Goal: Find specific page/section: Find specific page/section

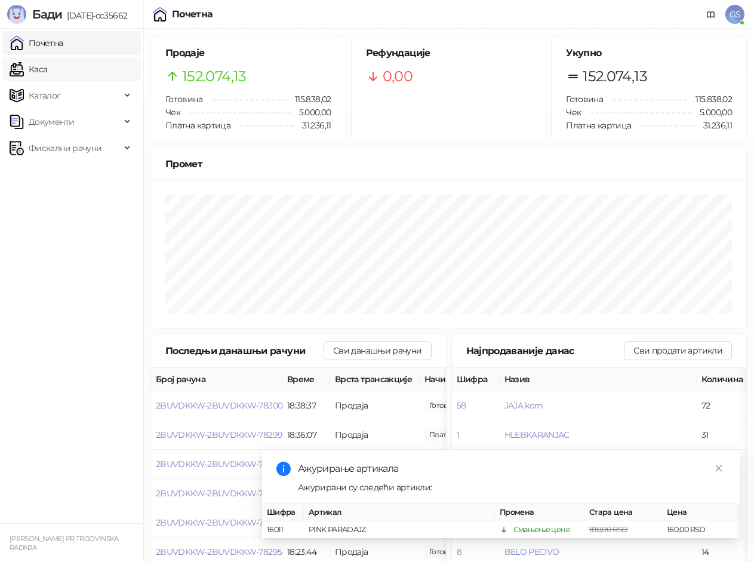
click at [47, 67] on link "Каса" at bounding box center [29, 69] width 38 height 24
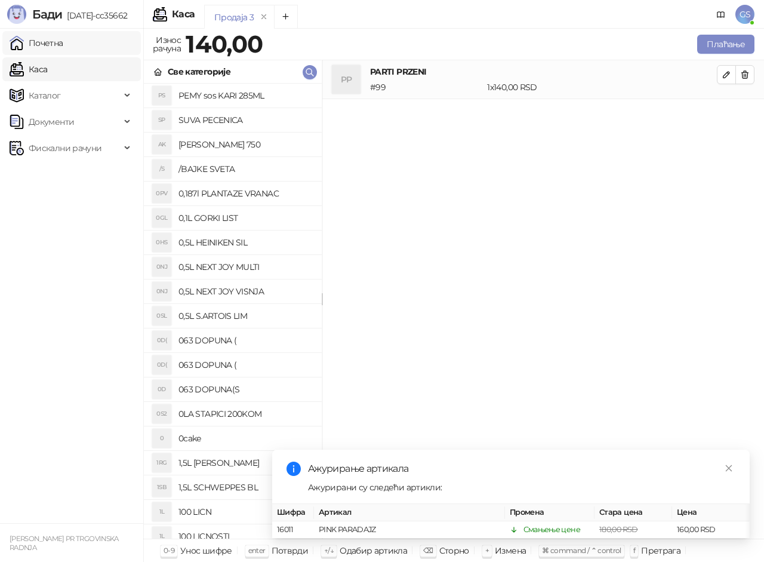
click at [63, 44] on link "Почетна" at bounding box center [37, 43] width 54 height 24
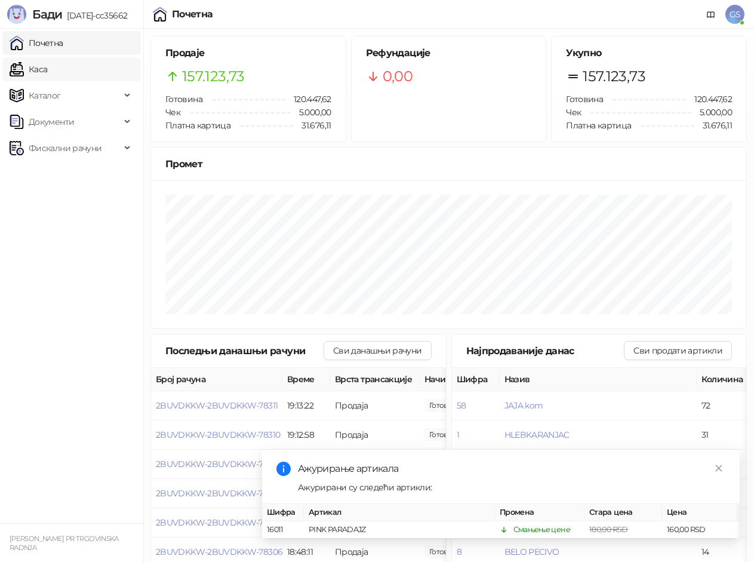
click at [47, 73] on link "Каса" at bounding box center [29, 69] width 38 height 24
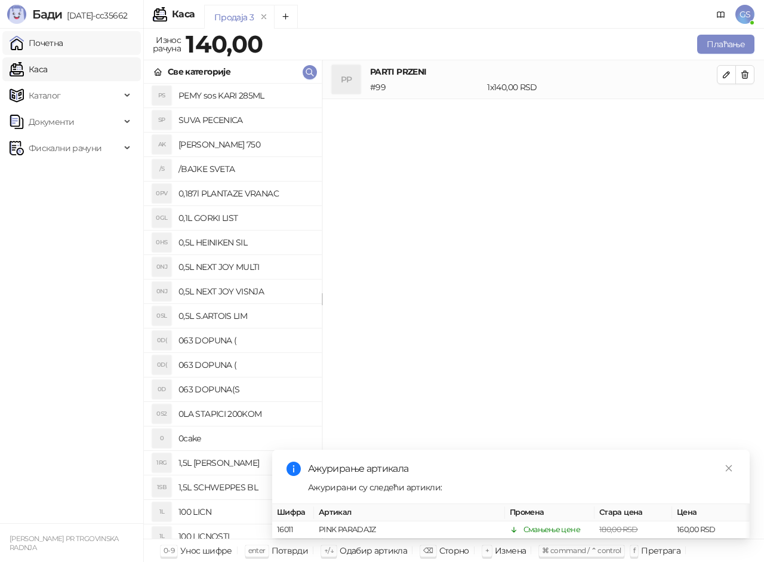
click at [63, 41] on link "Почетна" at bounding box center [37, 43] width 54 height 24
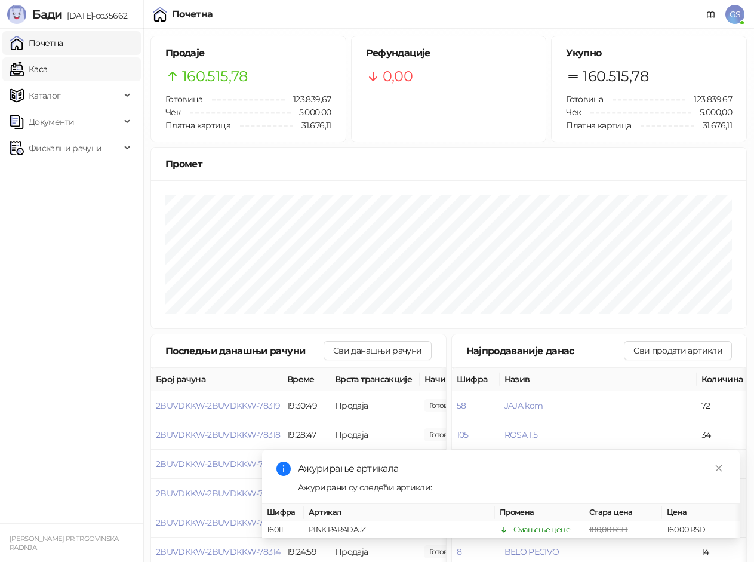
click at [47, 68] on link "Каса" at bounding box center [29, 69] width 38 height 24
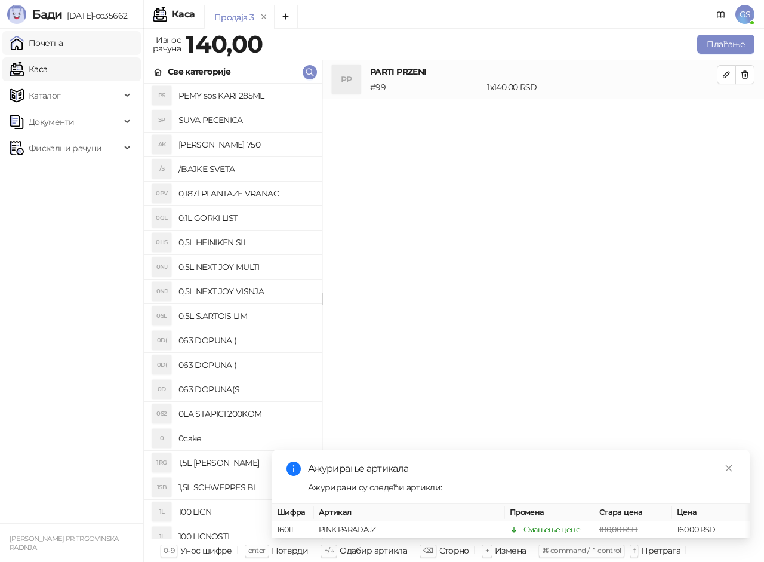
click at [63, 45] on link "Почетна" at bounding box center [37, 43] width 54 height 24
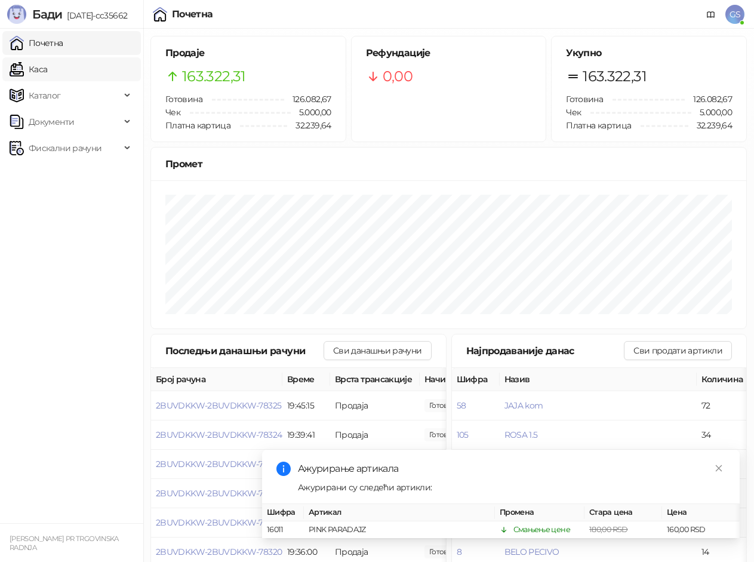
click at [47, 70] on link "Каса" at bounding box center [29, 69] width 38 height 24
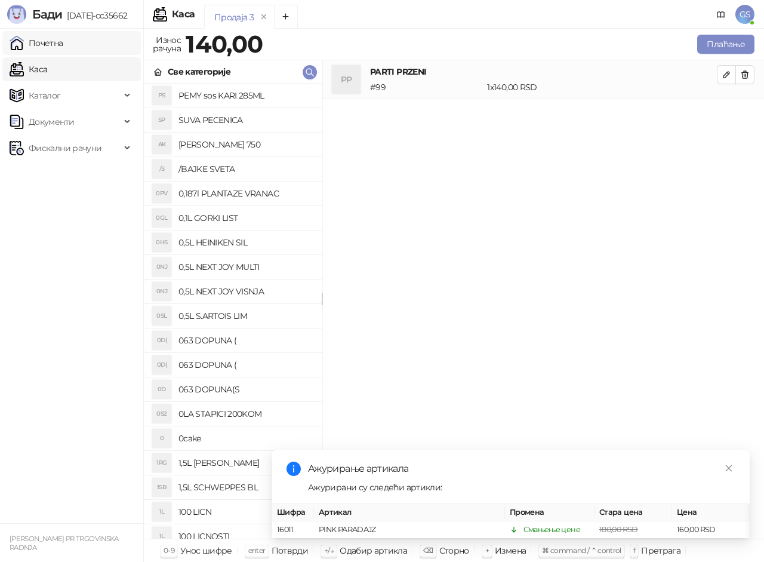
click at [63, 44] on link "Почетна" at bounding box center [37, 43] width 54 height 24
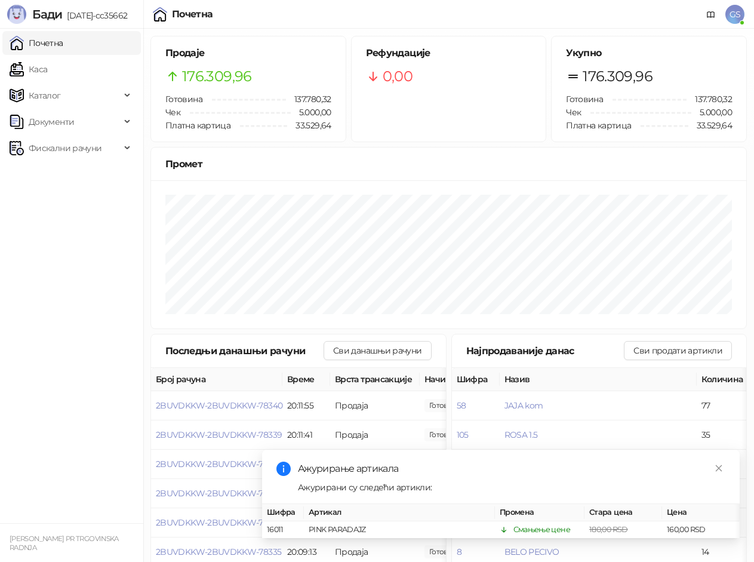
drag, startPoint x: 50, startPoint y: 233, endPoint x: 22, endPoint y: 236, distance: 28.2
click at [47, 65] on link "Каса" at bounding box center [29, 69] width 38 height 24
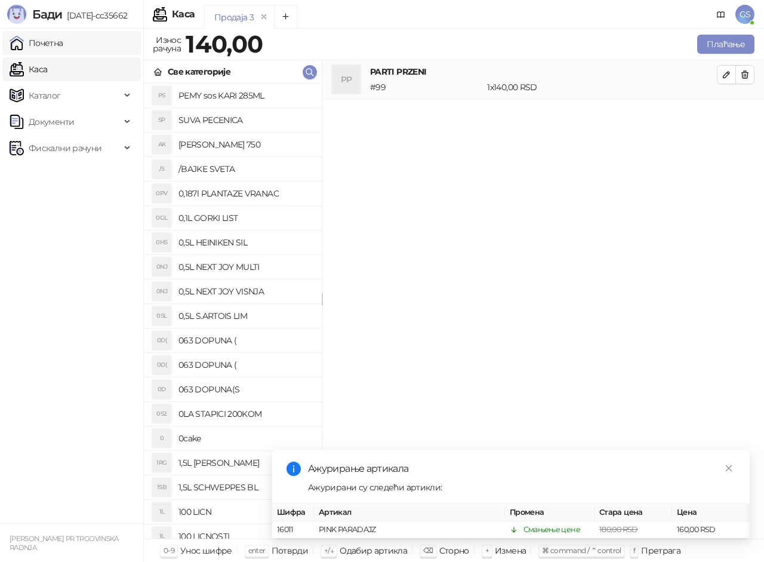
click at [54, 39] on link "Почетна" at bounding box center [37, 43] width 54 height 24
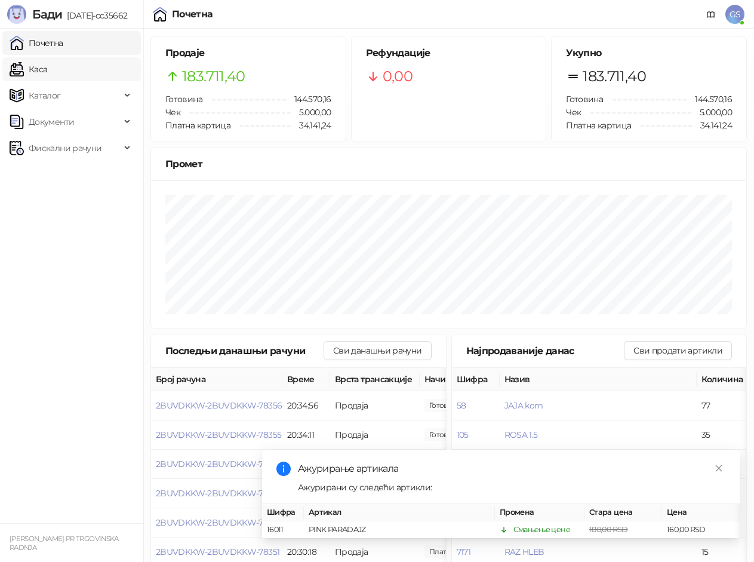
click at [47, 65] on link "Каса" at bounding box center [29, 69] width 38 height 24
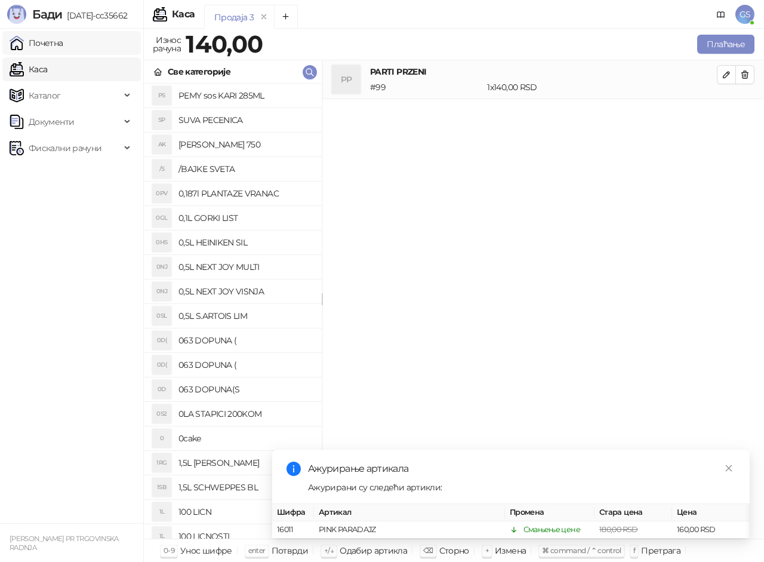
click at [63, 39] on link "Почетна" at bounding box center [37, 43] width 54 height 24
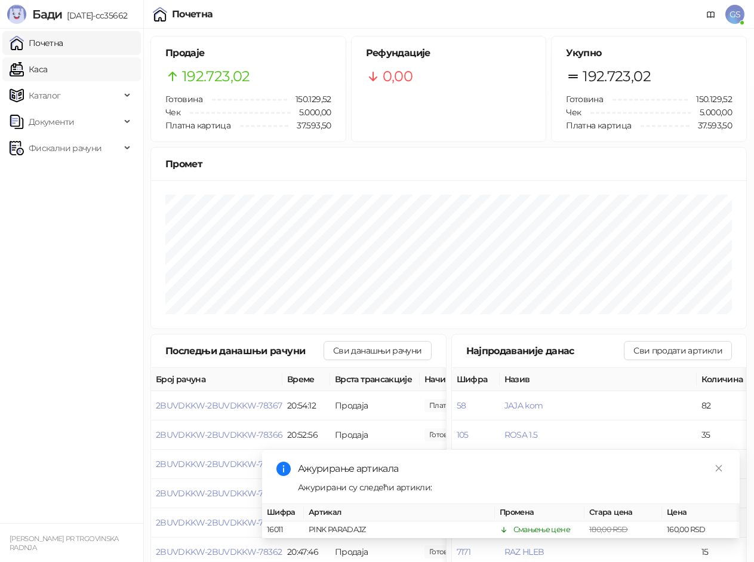
click at [47, 66] on link "Каса" at bounding box center [29, 69] width 38 height 24
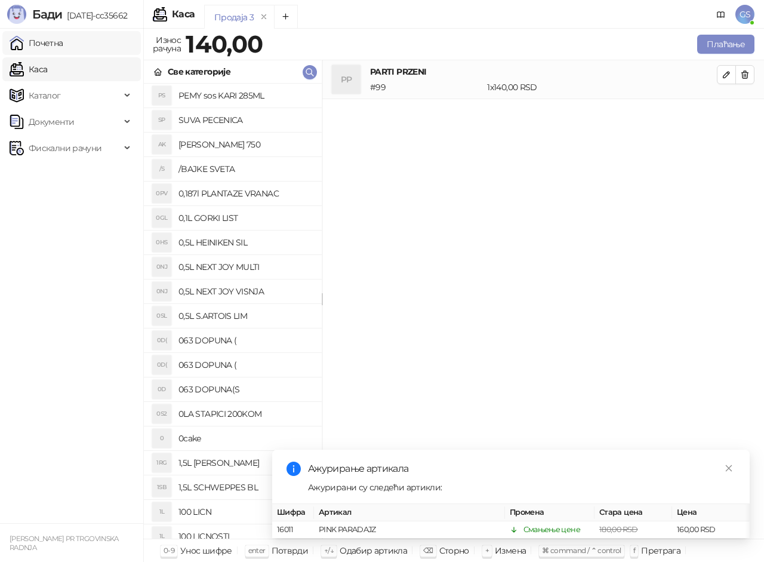
click at [62, 45] on link "Почетна" at bounding box center [37, 43] width 54 height 24
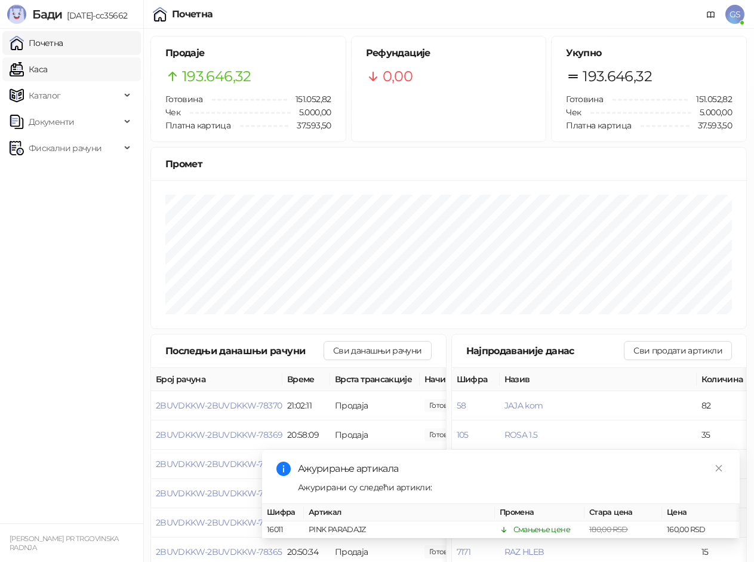
click at [47, 76] on link "Каса" at bounding box center [29, 69] width 38 height 24
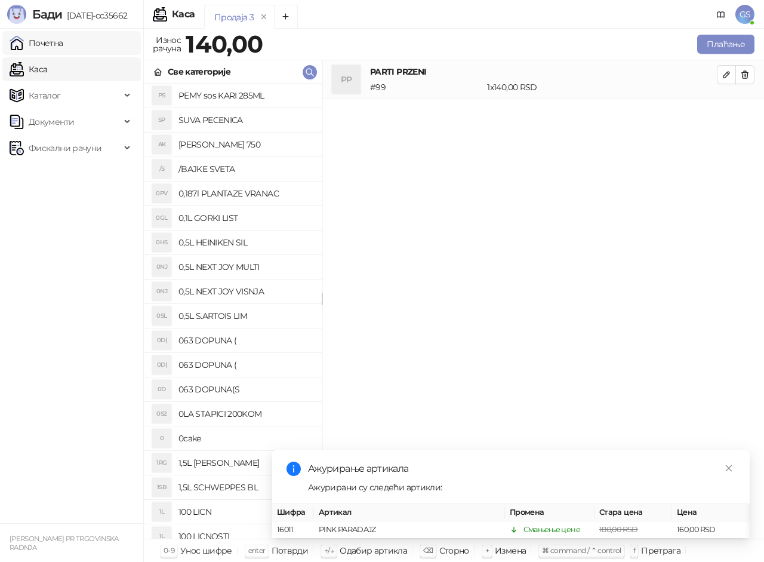
click at [63, 41] on link "Почетна" at bounding box center [37, 43] width 54 height 24
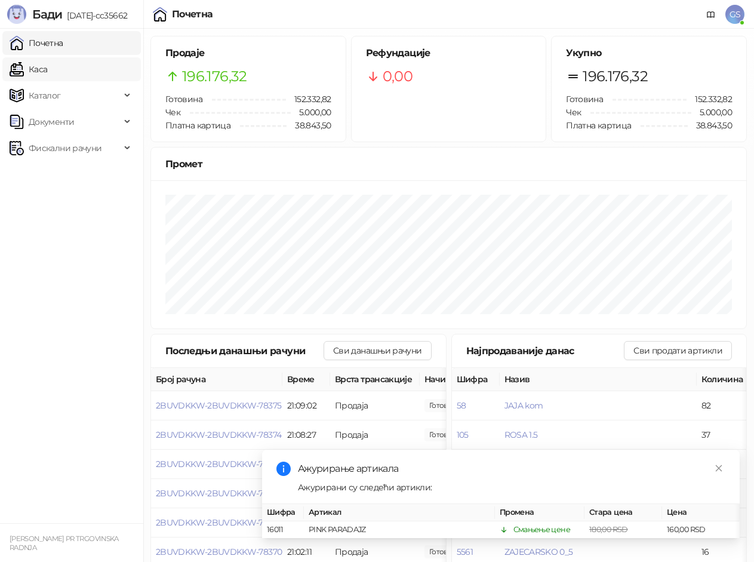
click at [47, 64] on link "Каса" at bounding box center [29, 69] width 38 height 24
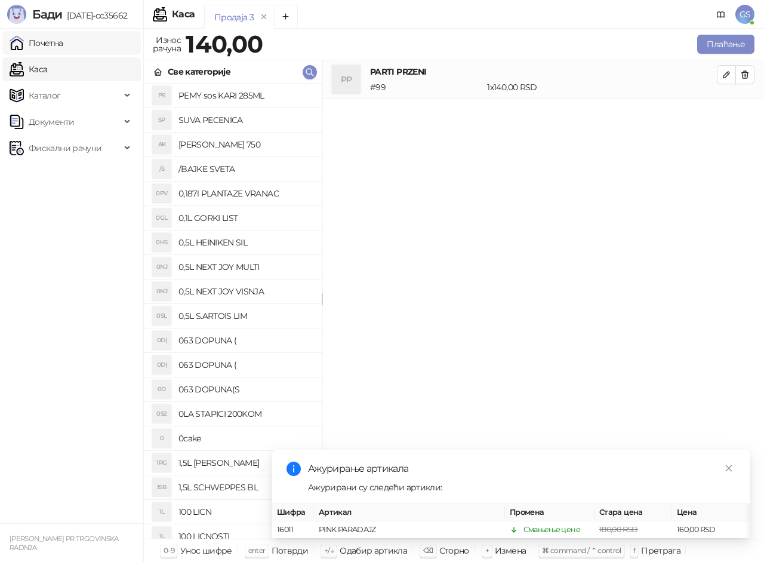
click at [63, 45] on link "Почетна" at bounding box center [37, 43] width 54 height 24
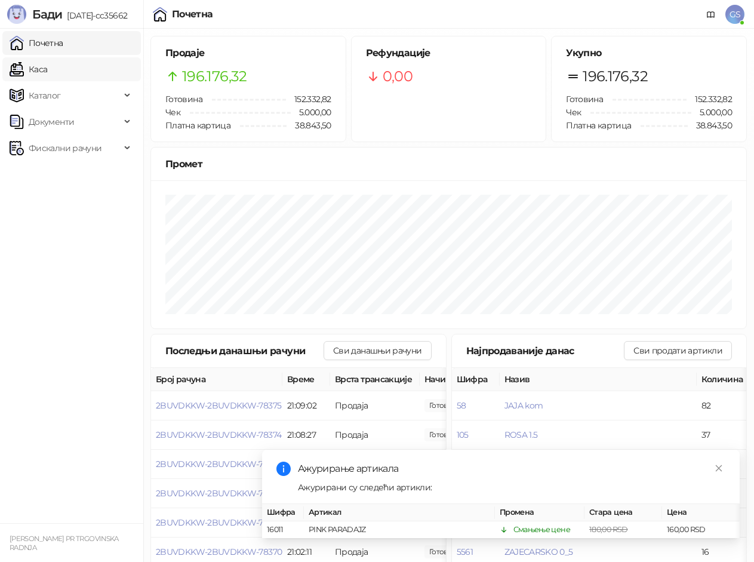
click at [47, 66] on link "Каса" at bounding box center [29, 69] width 38 height 24
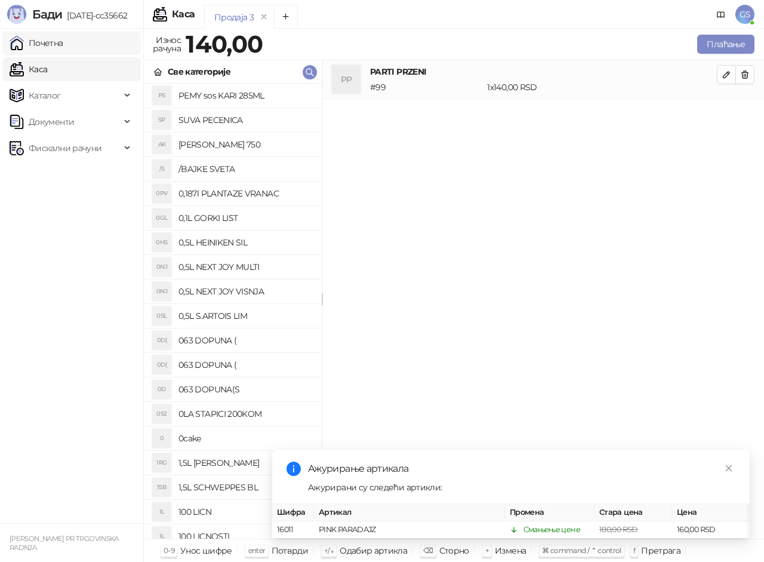
click at [63, 48] on link "Почетна" at bounding box center [37, 43] width 54 height 24
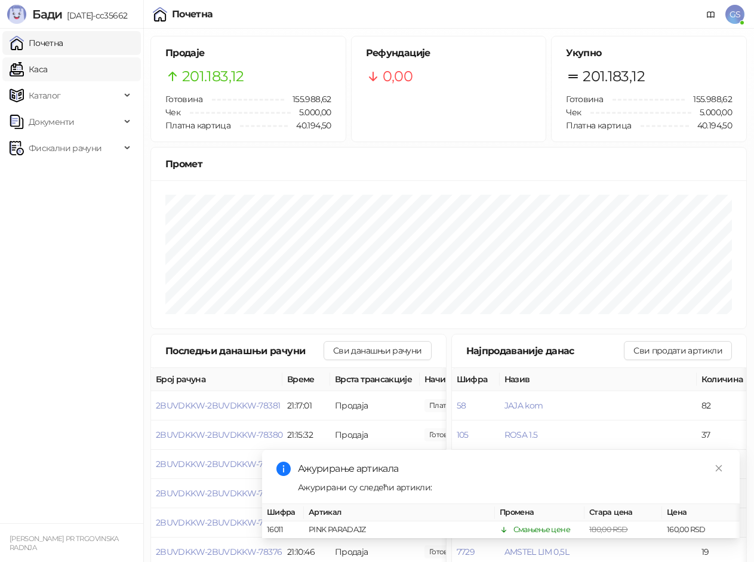
click at [47, 66] on link "Каса" at bounding box center [29, 69] width 38 height 24
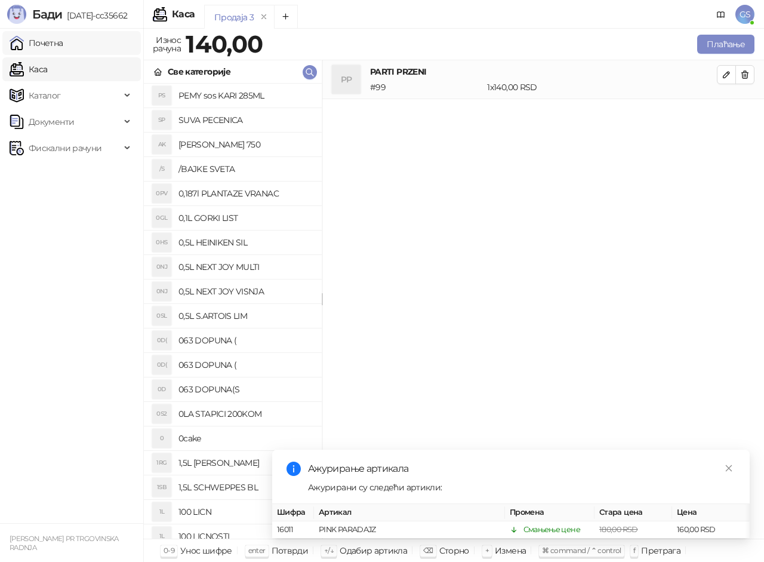
click at [63, 43] on link "Почетна" at bounding box center [37, 43] width 54 height 24
